Goal: Find specific page/section

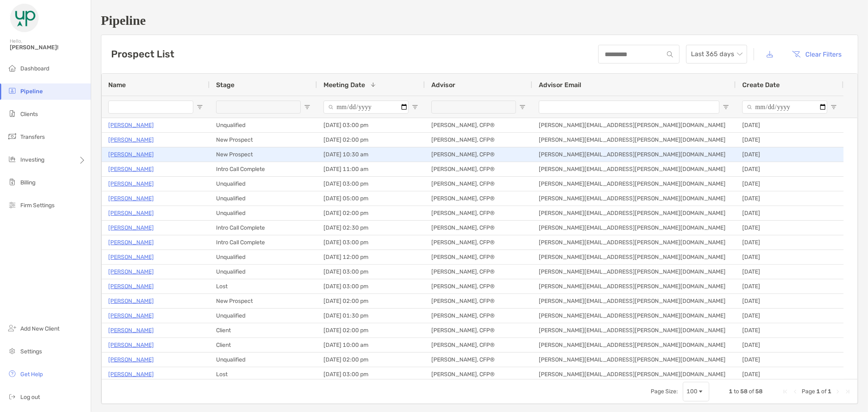
click at [125, 156] on p "[PERSON_NAME]" at bounding box center [131, 154] width 46 height 10
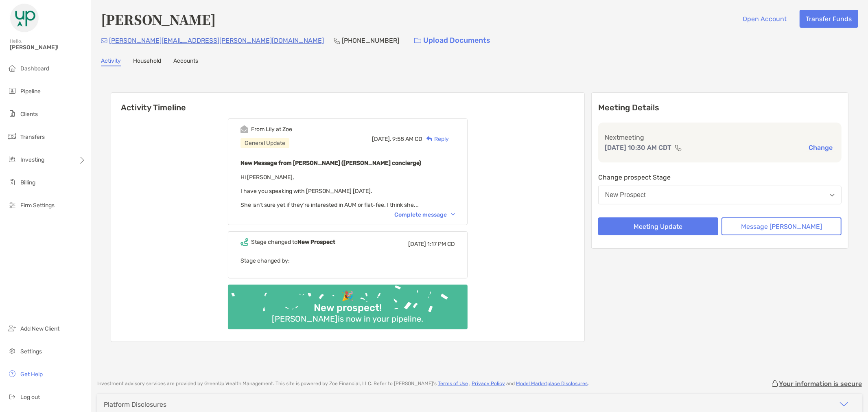
click at [455, 213] on img at bounding box center [453, 214] width 4 height 2
